Goal: Information Seeking & Learning: Compare options

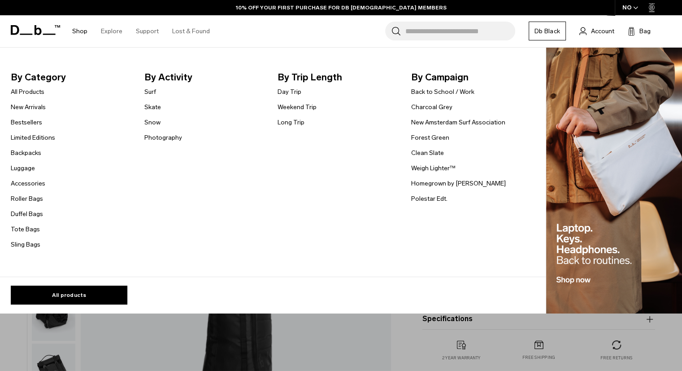
click at [78, 35] on link "Shop" at bounding box center [79, 31] width 15 height 32
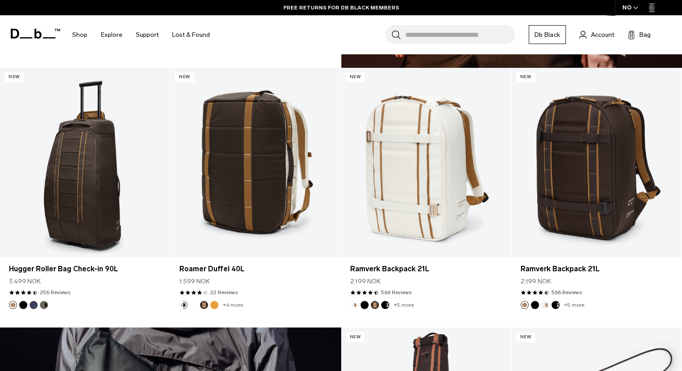
scroll to position [1481, 0]
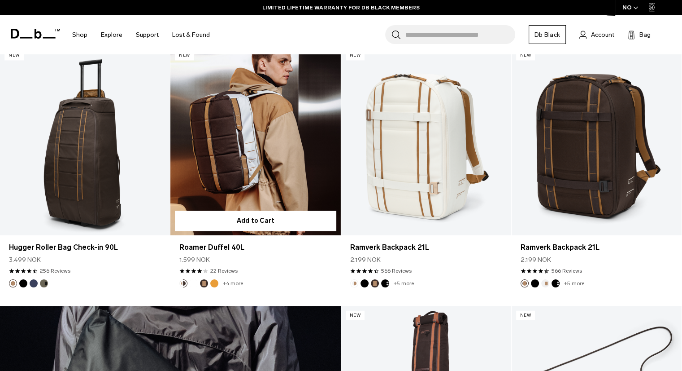
click at [235, 171] on link "Roamer Duffel 40L" at bounding box center [255, 140] width 170 height 189
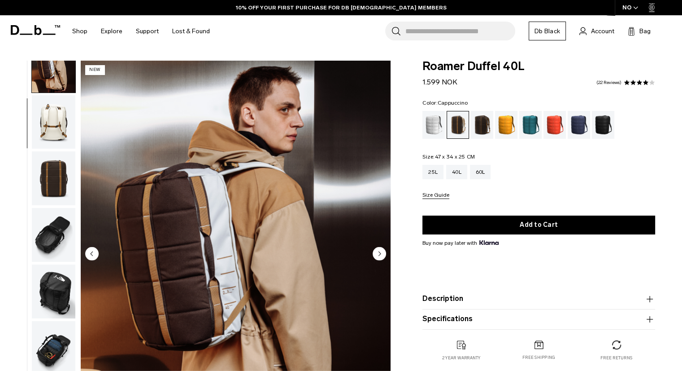
scroll to position [80, 0]
click at [383, 249] on circle "Next slide" at bounding box center [379, 252] width 13 height 13
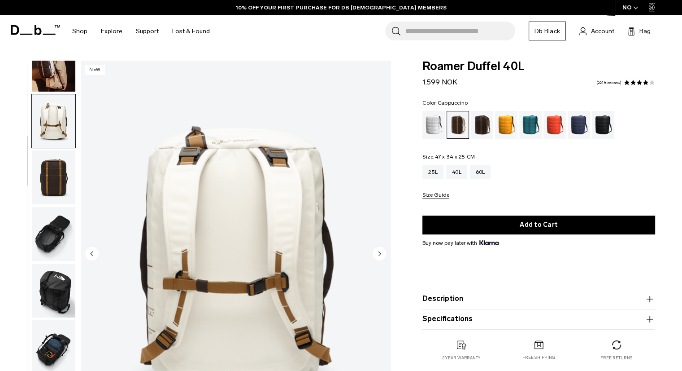
scroll to position [113, 0]
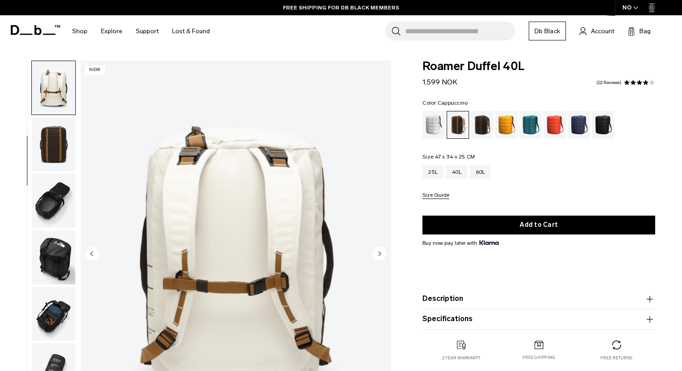
click at [383, 249] on circle "Next slide" at bounding box center [379, 252] width 13 height 13
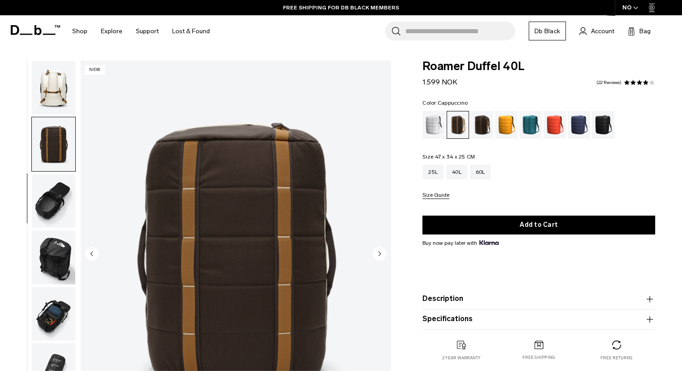
scroll to position [170, 0]
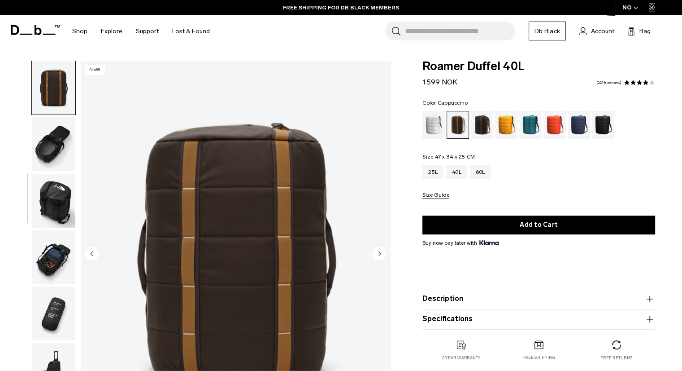
click at [383, 249] on circle "Next slide" at bounding box center [379, 252] width 13 height 13
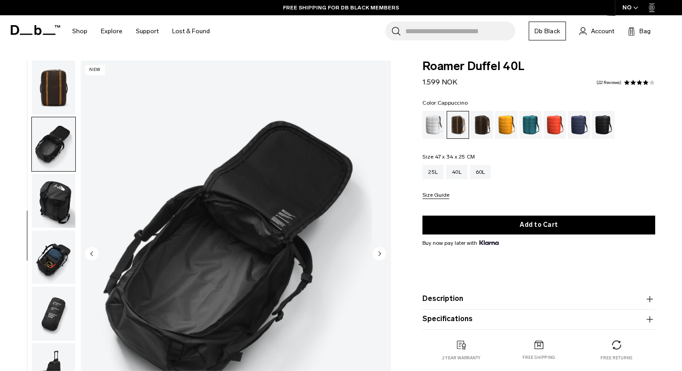
scroll to position [176, 0]
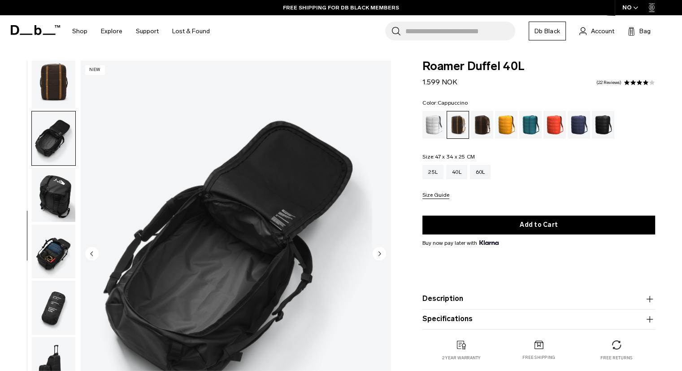
click at [383, 249] on circle "Next slide" at bounding box center [379, 252] width 13 height 13
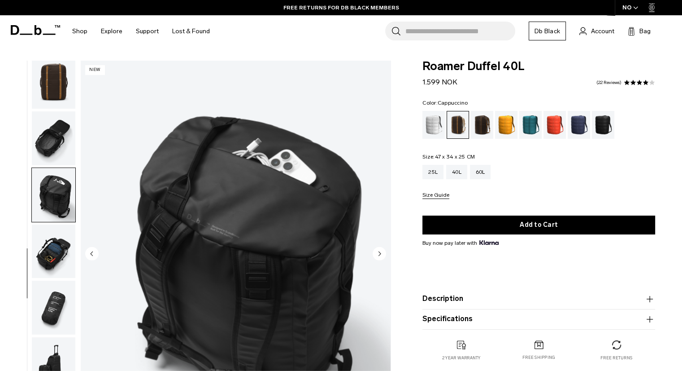
click at [383, 249] on circle "Next slide" at bounding box center [379, 252] width 13 height 13
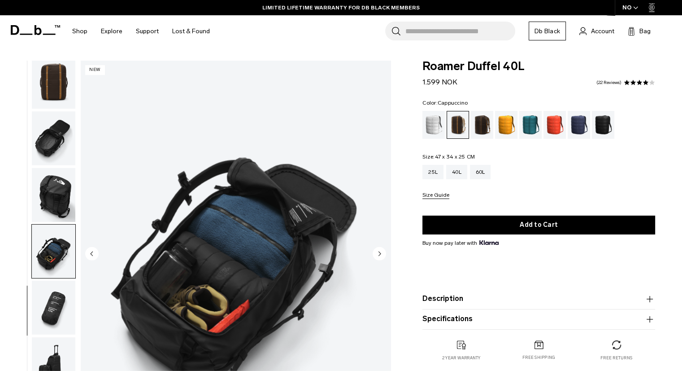
click at [383, 249] on circle "Next slide" at bounding box center [379, 252] width 13 height 13
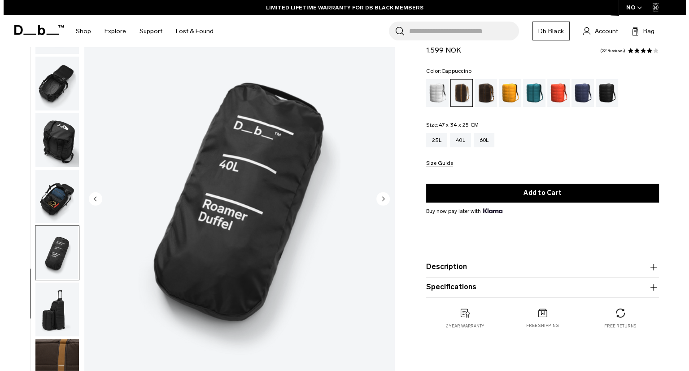
scroll to position [56, 0]
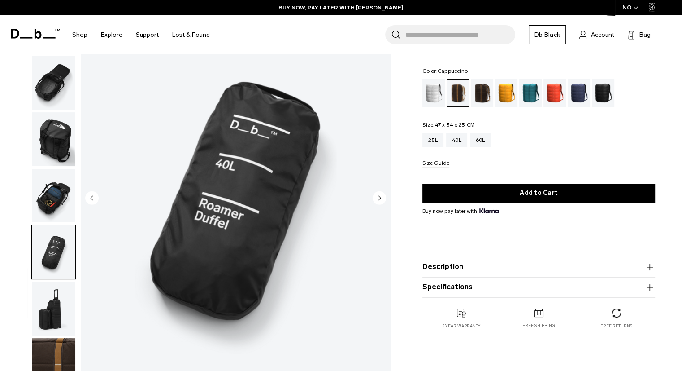
click at [379, 194] on circle "Next slide" at bounding box center [379, 197] width 13 height 13
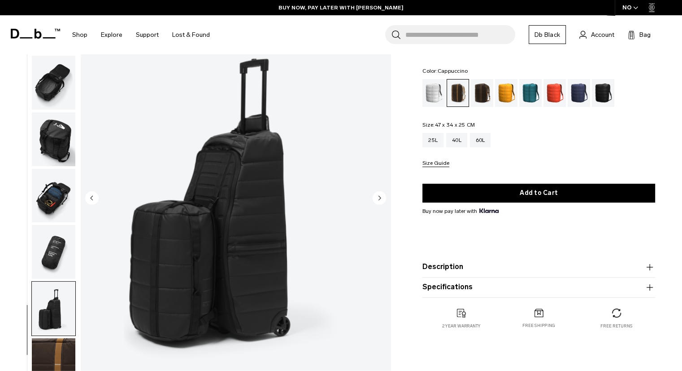
click at [379, 194] on circle "Next slide" at bounding box center [379, 197] width 13 height 13
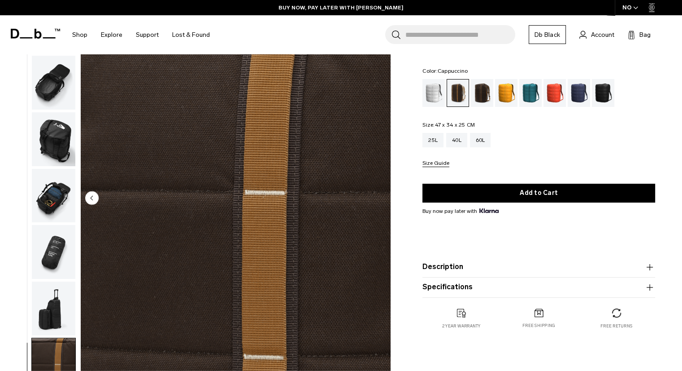
click at [379, 194] on img "10 / 10" at bounding box center [236, 198] width 310 height 387
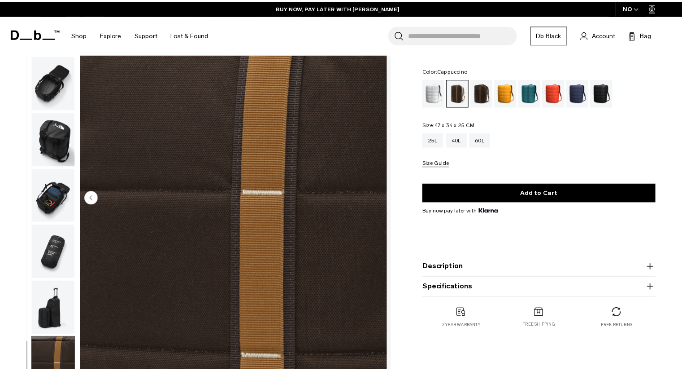
scroll to position [170, 0]
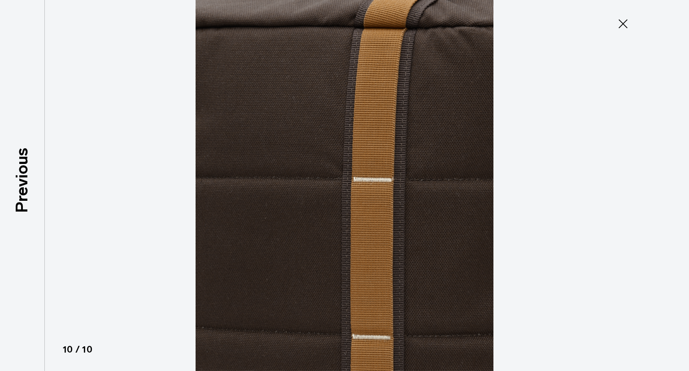
click at [628, 23] on icon at bounding box center [623, 24] width 14 height 14
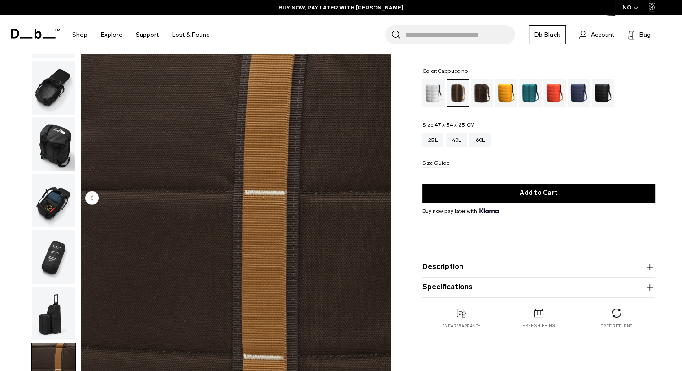
scroll to position [176, 0]
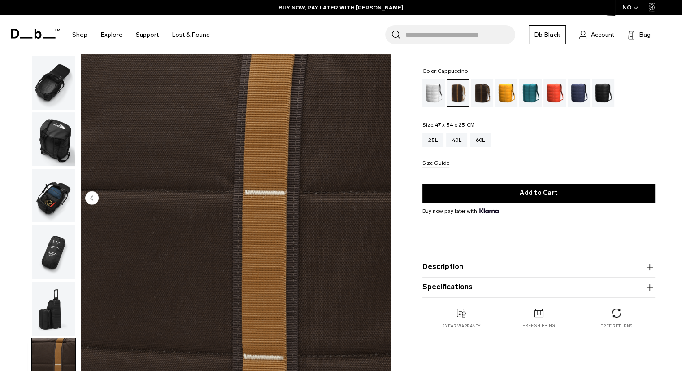
click at [55, 199] on img "button" at bounding box center [54, 196] width 44 height 54
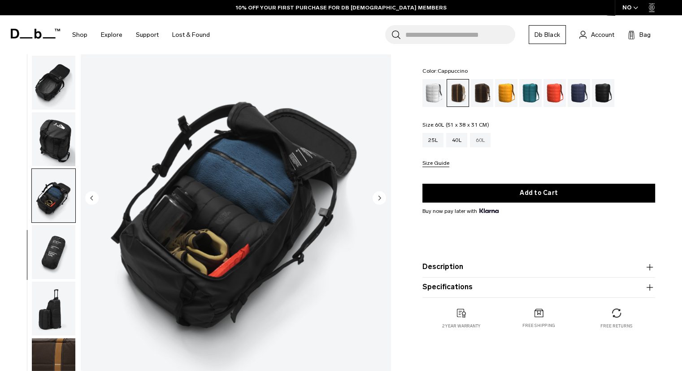
click at [478, 144] on div "60L" at bounding box center [480, 140] width 21 height 14
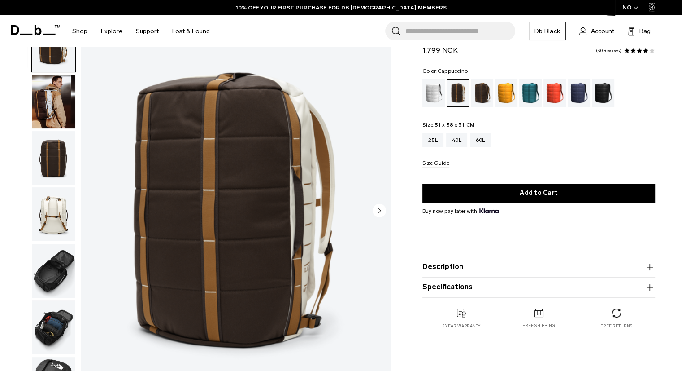
click at [375, 207] on circle "Next slide" at bounding box center [379, 209] width 13 height 13
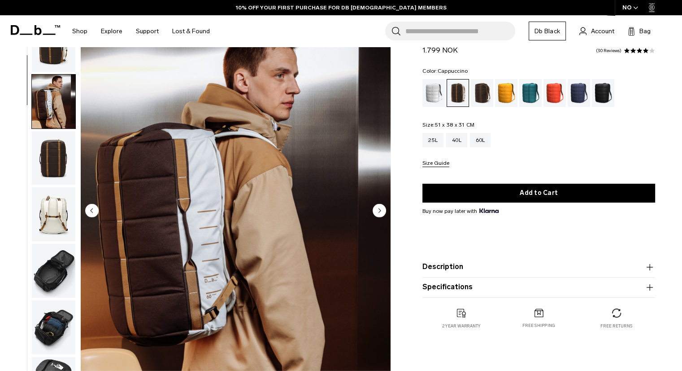
scroll to position [57, 0]
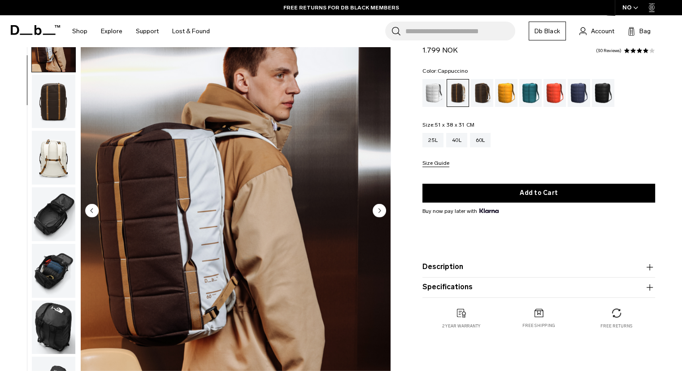
click at [375, 207] on circle "Next slide" at bounding box center [379, 209] width 13 height 13
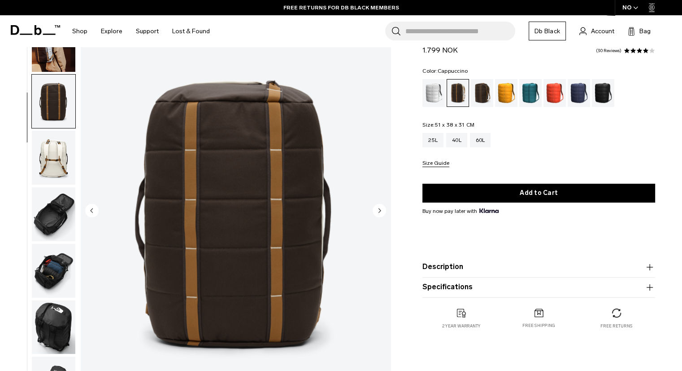
scroll to position [113, 0]
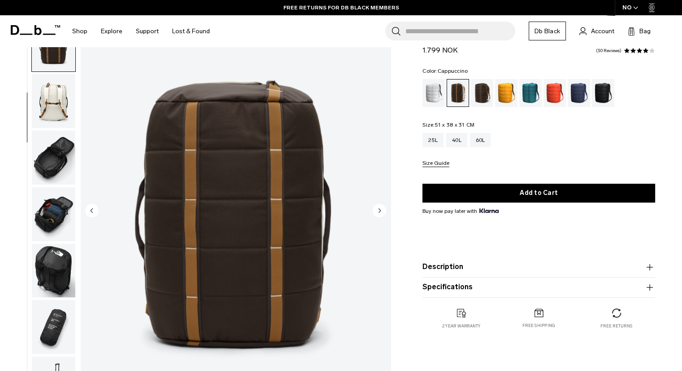
click at [375, 207] on circle "Next slide" at bounding box center [379, 209] width 13 height 13
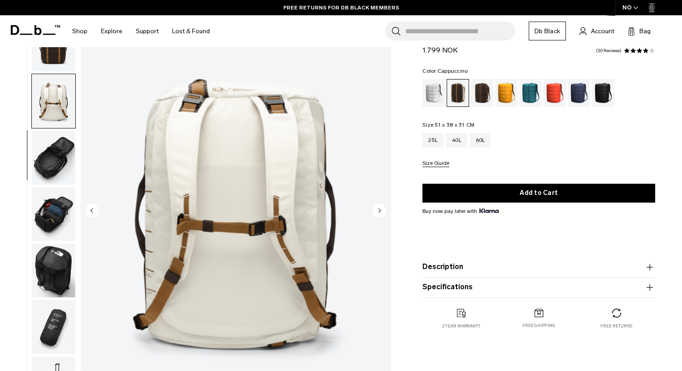
scroll to position [170, 0]
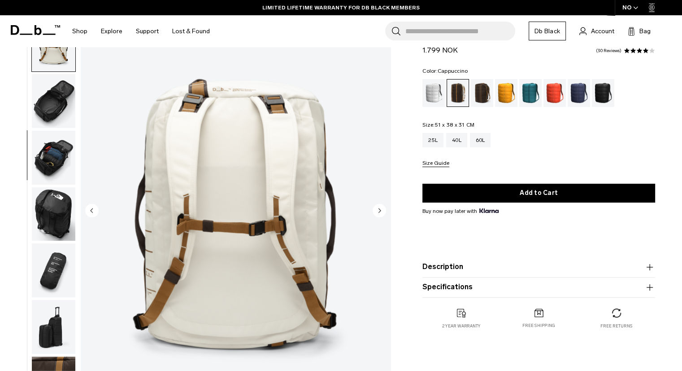
click at [375, 207] on circle "Next slide" at bounding box center [379, 209] width 13 height 13
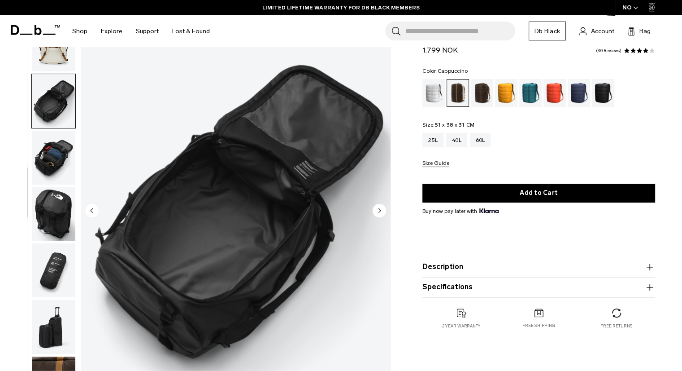
scroll to position [176, 0]
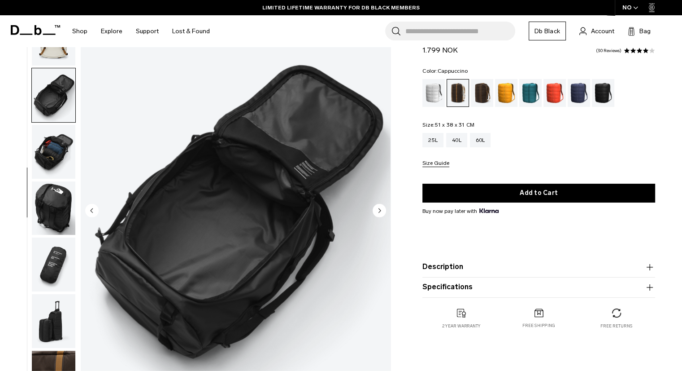
click at [375, 207] on circle "Next slide" at bounding box center [379, 209] width 13 height 13
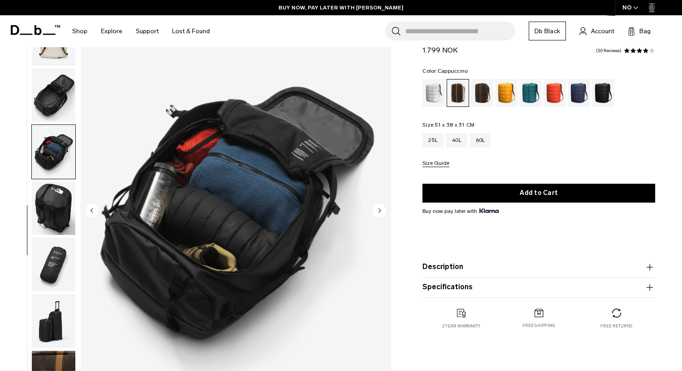
click at [486, 264] on button "Description" at bounding box center [539, 267] width 233 height 11
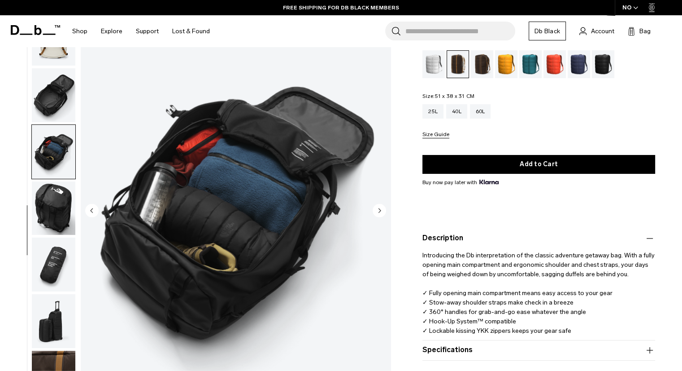
scroll to position [0, 0]
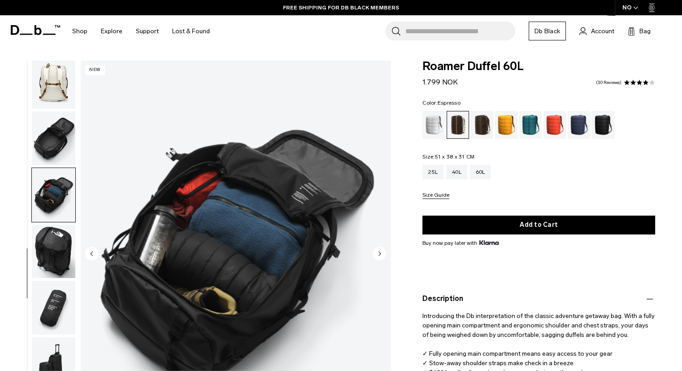
click at [478, 125] on div "Espresso" at bounding box center [482, 125] width 23 height 28
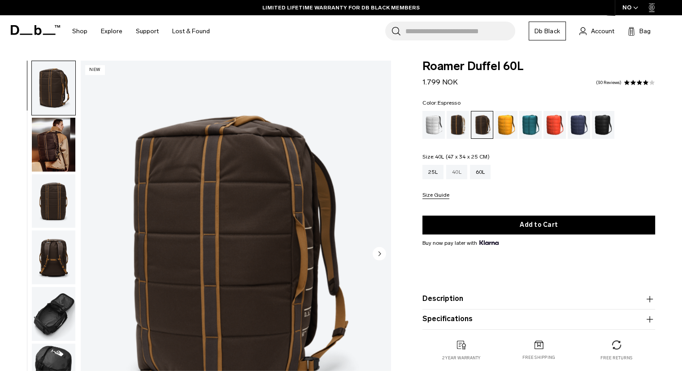
click at [456, 170] on div "40L" at bounding box center [456, 172] width 21 height 14
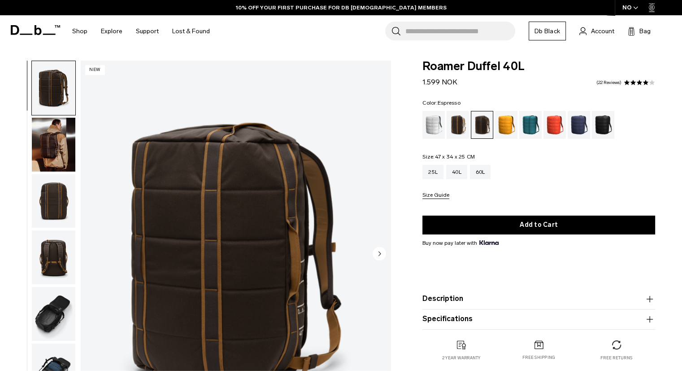
click at [68, 146] on img "button" at bounding box center [54, 145] width 44 height 54
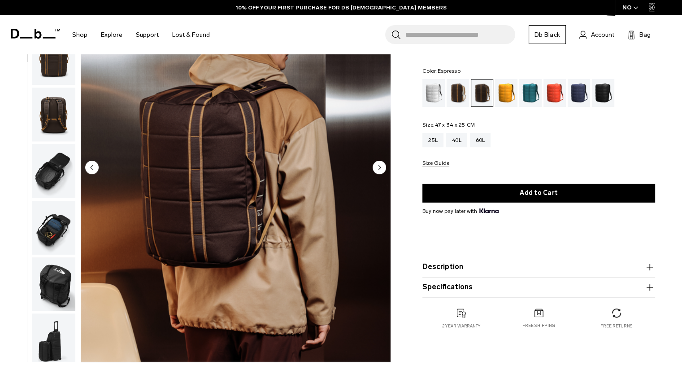
scroll to position [84, 0]
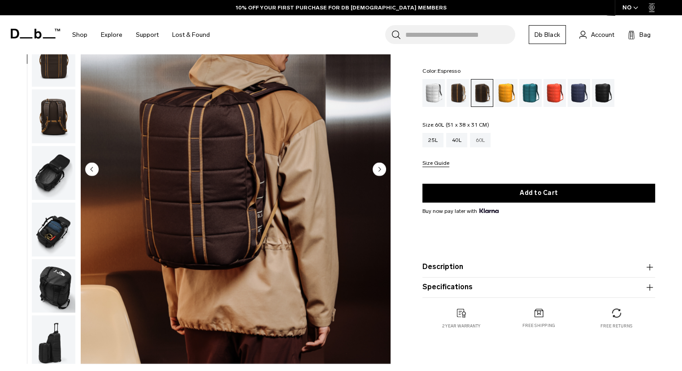
click at [485, 137] on div "60L" at bounding box center [480, 140] width 21 height 14
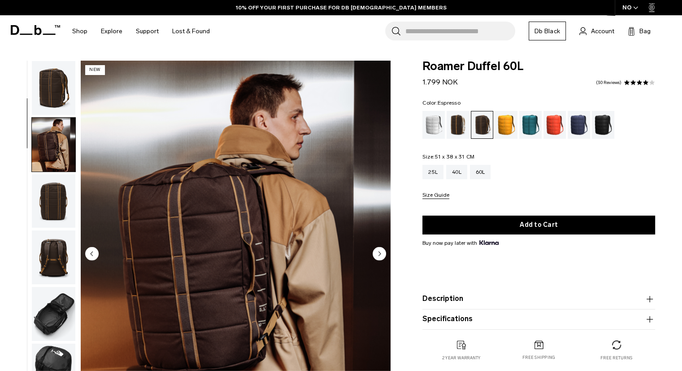
scroll to position [57, 0]
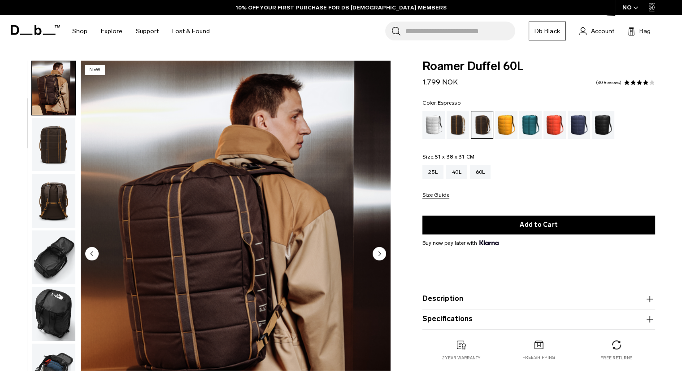
click at [170, 179] on img "2 / 10" at bounding box center [236, 254] width 310 height 387
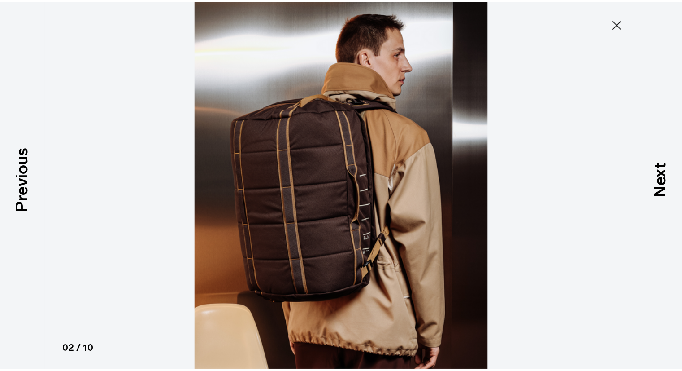
scroll to position [0, 0]
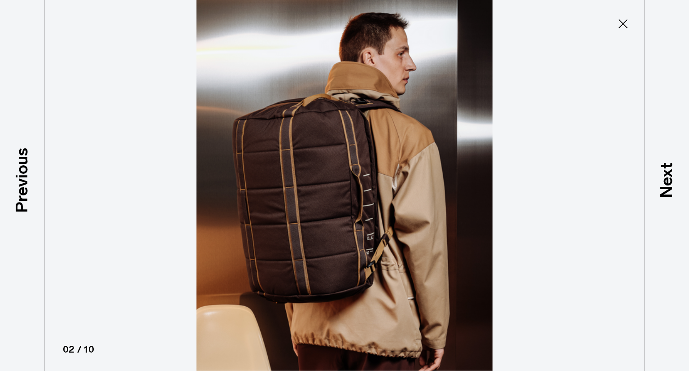
click at [623, 24] on icon at bounding box center [623, 23] width 9 height 9
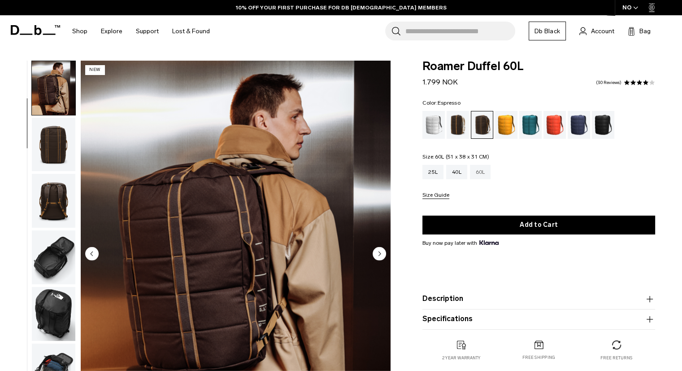
scroll to position [43, 0]
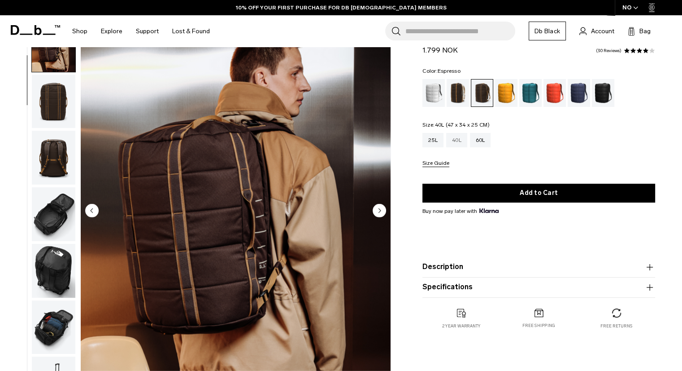
click at [456, 140] on div "40L" at bounding box center [456, 140] width 21 height 14
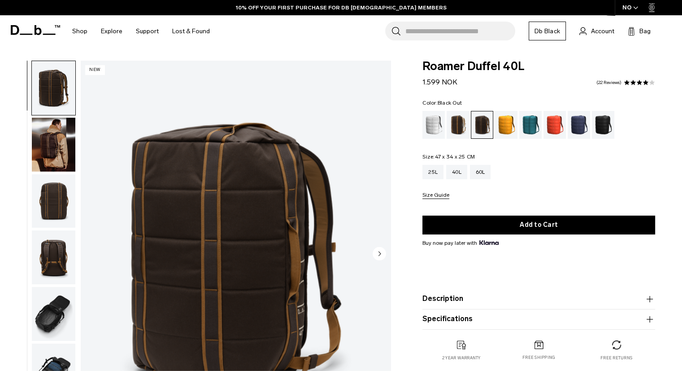
click at [597, 126] on div "Black Out" at bounding box center [603, 125] width 23 height 28
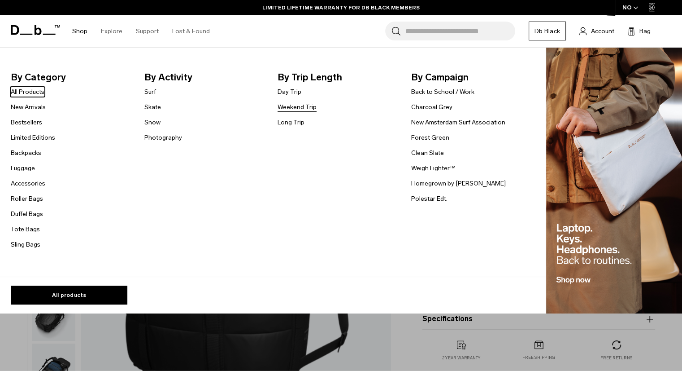
click at [292, 108] on link "Weekend Trip" at bounding box center [297, 106] width 39 height 9
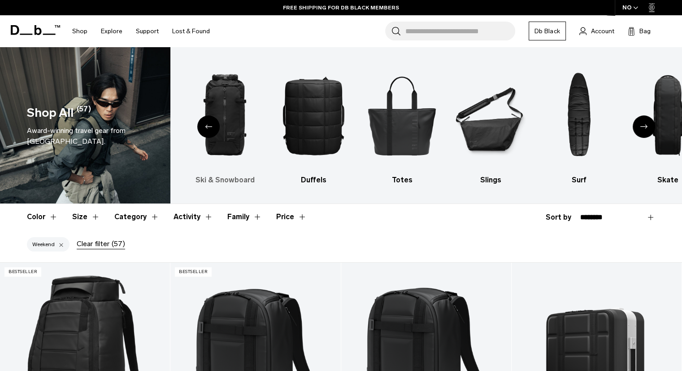
click at [230, 113] on img "3 / 10" at bounding box center [224, 115] width 73 height 109
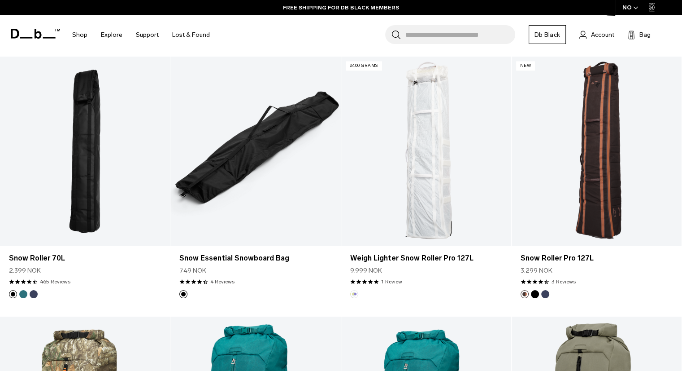
scroll to position [965, 0]
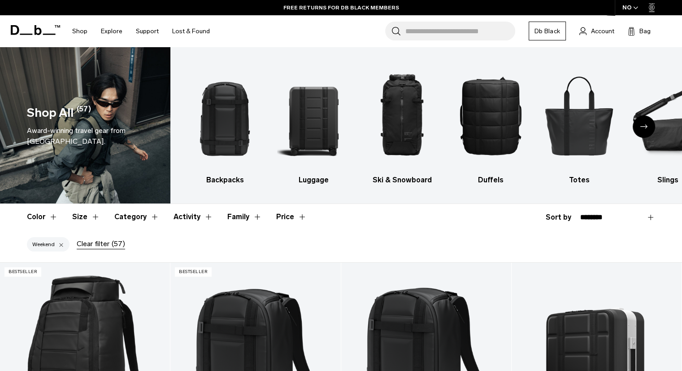
click at [637, 129] on div "Next slide" at bounding box center [644, 126] width 22 height 22
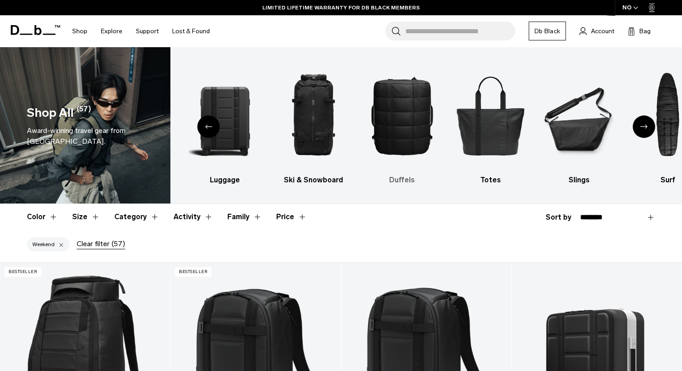
click at [384, 135] on img "4 / 10" at bounding box center [402, 115] width 73 height 109
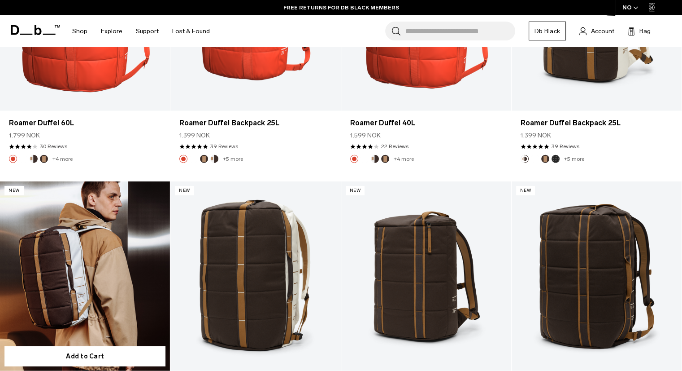
scroll to position [2126, 0]
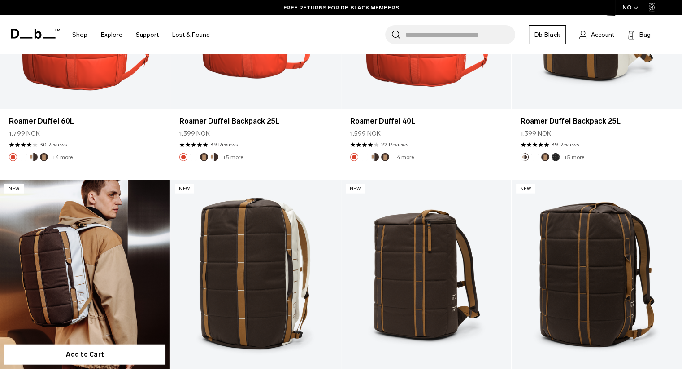
click at [109, 223] on link "Roamer Duffel 40L" at bounding box center [85, 273] width 170 height 189
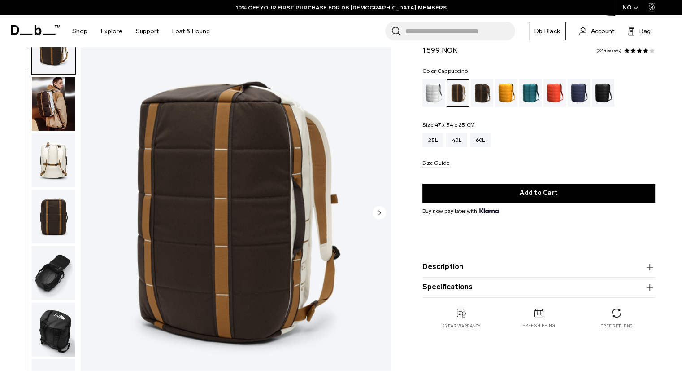
scroll to position [40, 0]
click at [488, 291] on button "Specifications" at bounding box center [539, 287] width 233 height 11
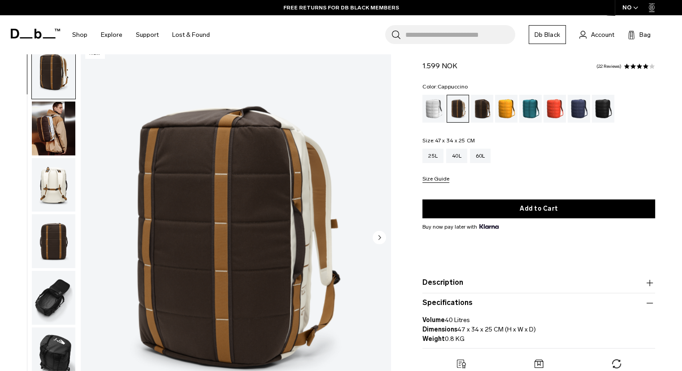
scroll to position [0, 0]
